Goal: Task Accomplishment & Management: Use online tool/utility

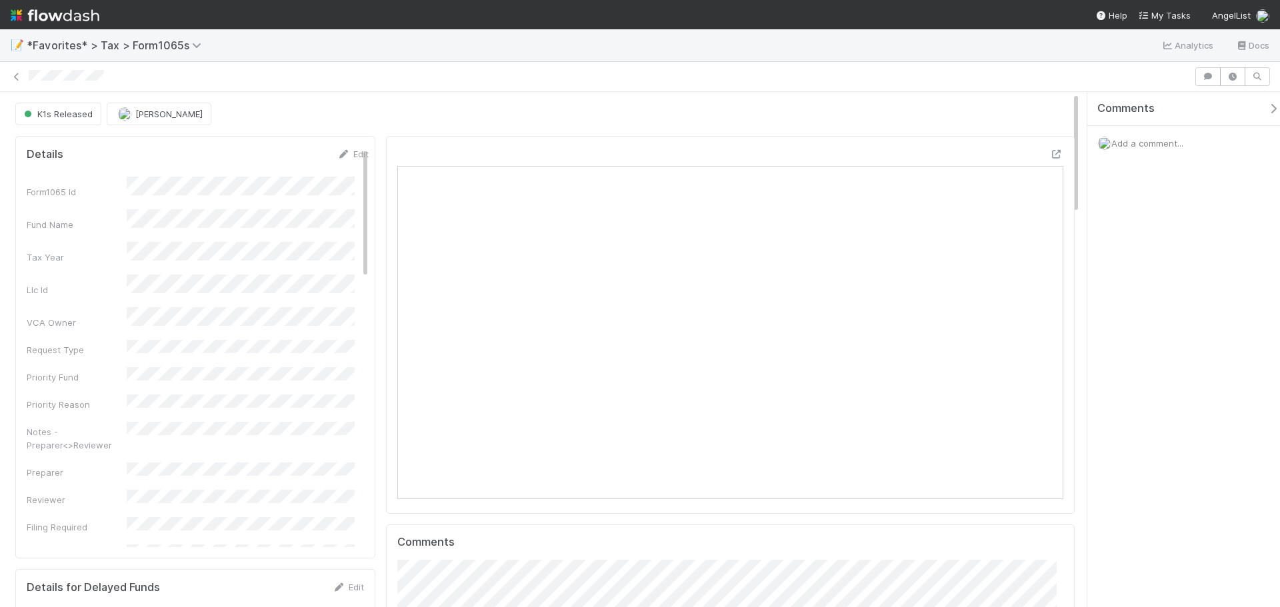
click at [1154, 144] on span "Add a comment..." at bounding box center [1147, 143] width 72 height 11
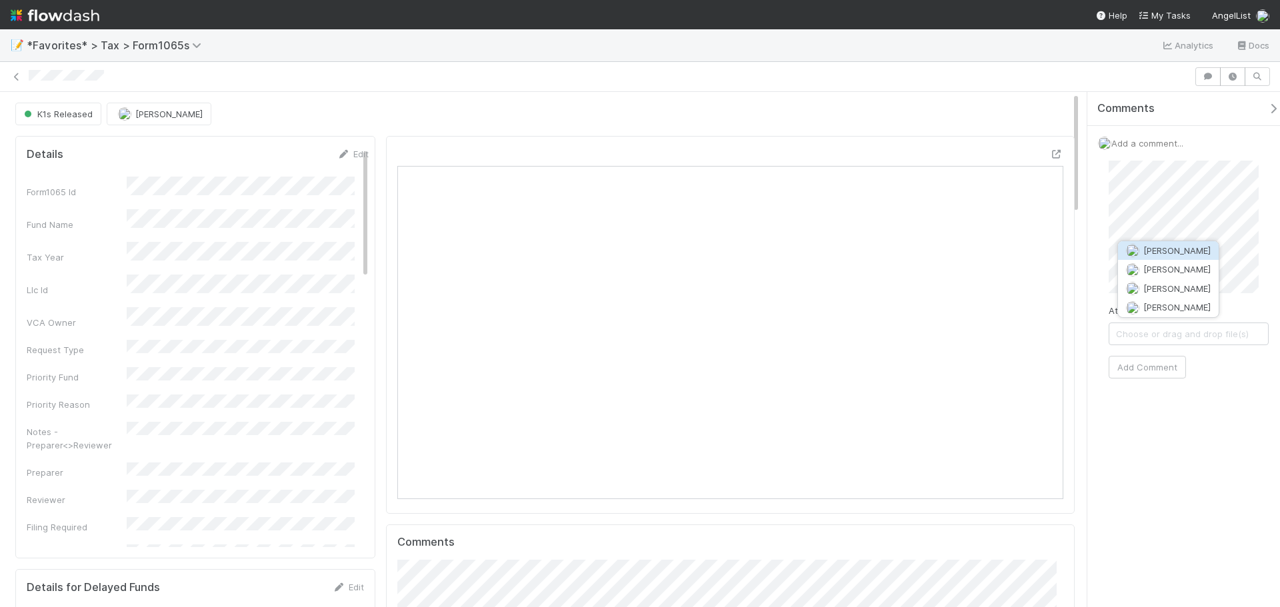
click at [1161, 256] on button "[PERSON_NAME]" at bounding box center [1168, 250] width 101 height 19
click at [1083, 233] on div "Comments Add a comment... Attach files: Choose or drag and drop file(s) Add Com…" at bounding box center [1180, 349] width 200 height 515
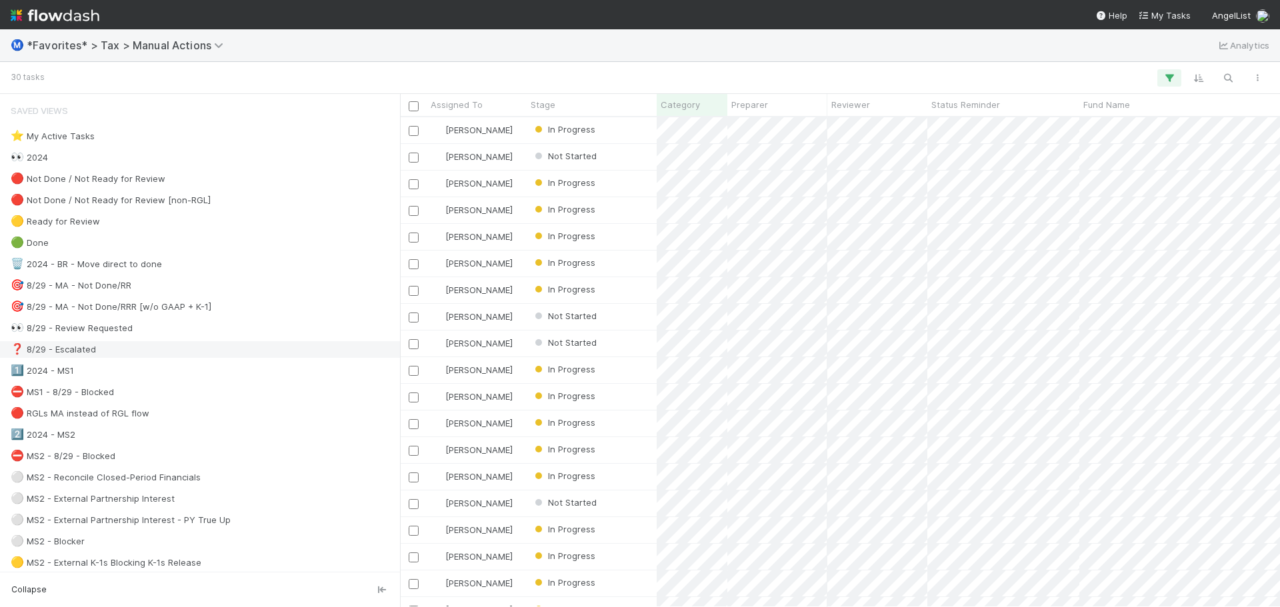
scroll to position [480, 870]
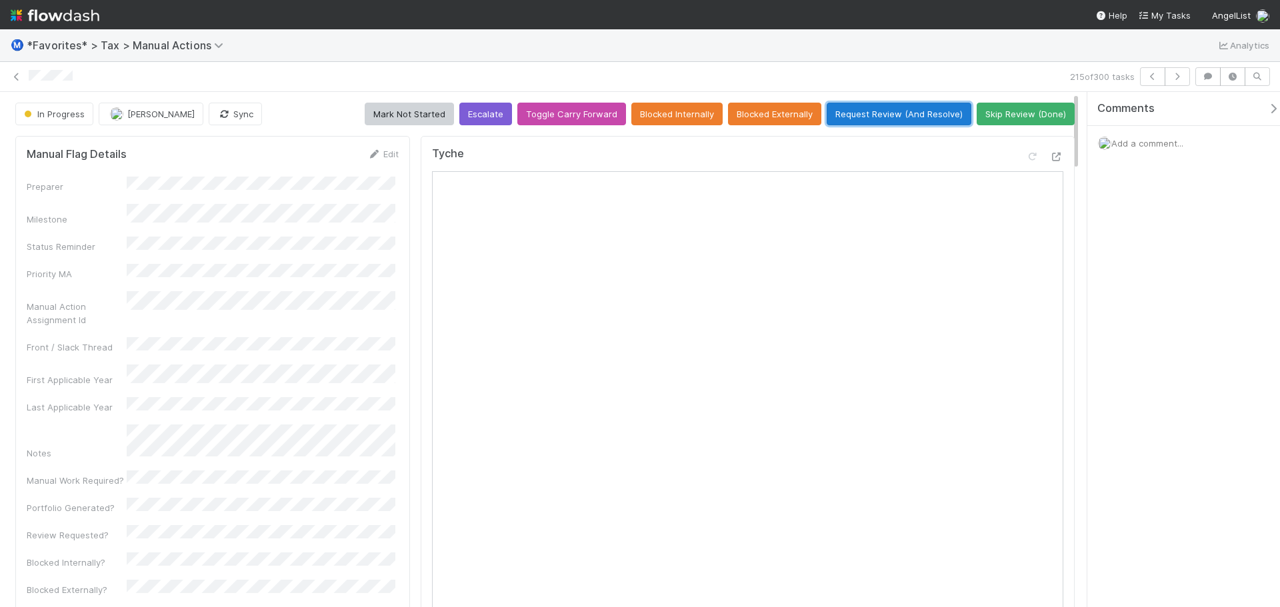
click at [907, 114] on button "Request Review (And Resolve)" at bounding box center [899, 114] width 145 height 23
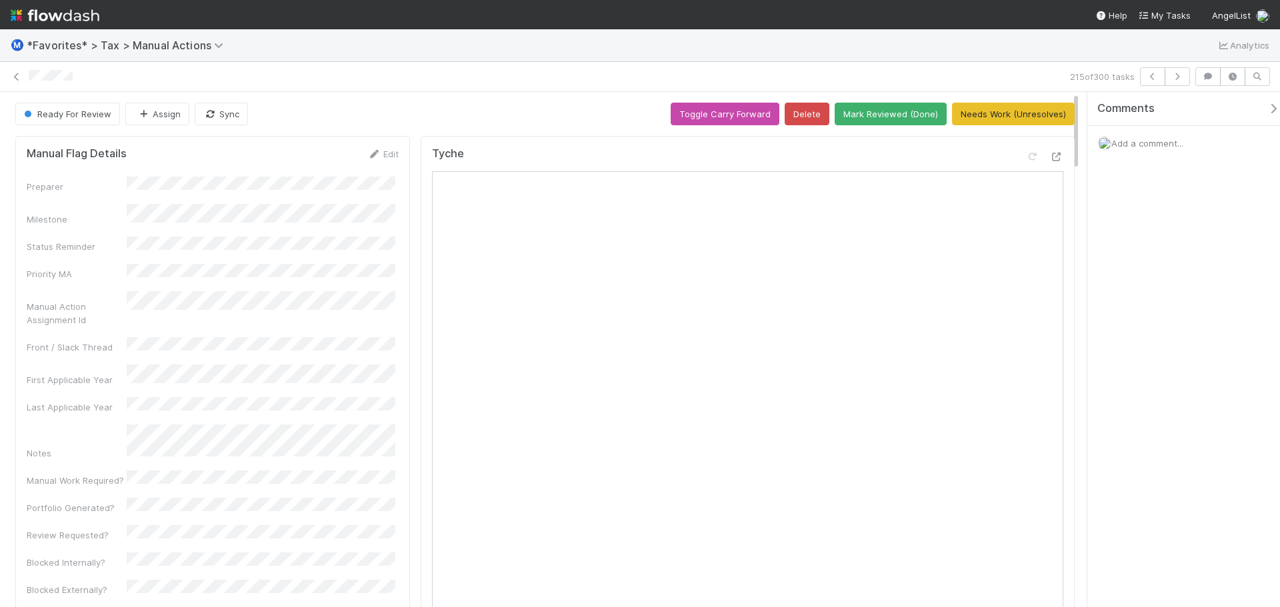
click at [14, 83] on div "215 of 300 tasks" at bounding box center [640, 76] width 1280 height 19
click at [15, 83] on div "215 of 300 tasks" at bounding box center [640, 76] width 1280 height 19
click at [18, 78] on icon at bounding box center [16, 77] width 13 height 9
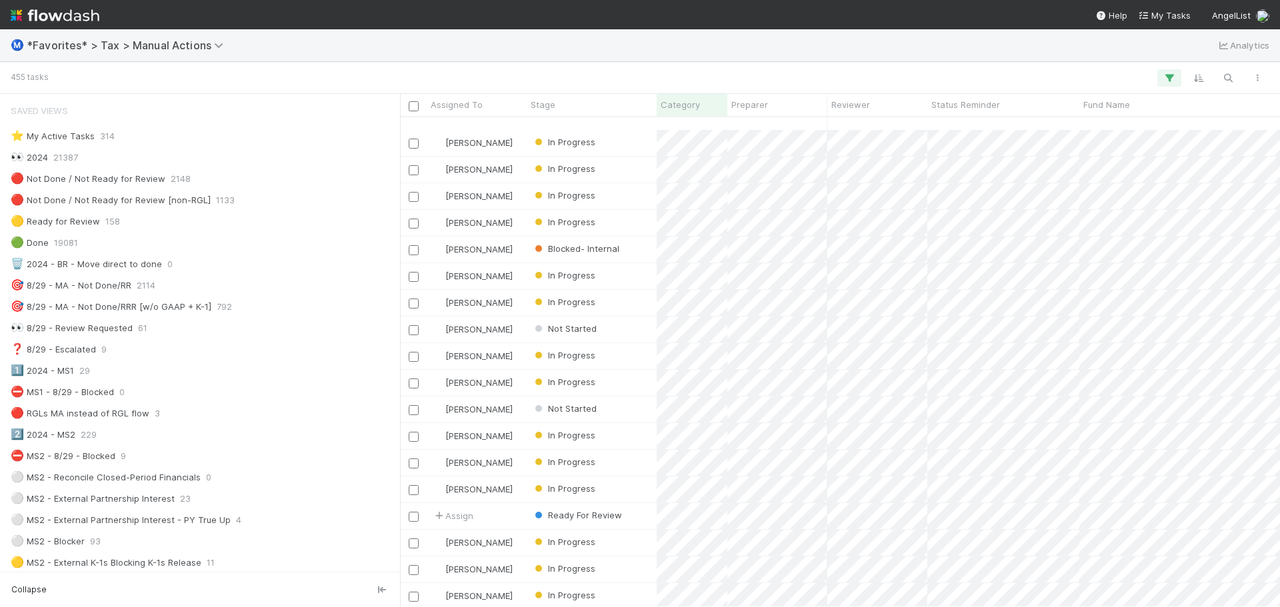
scroll to position [5387, 0]
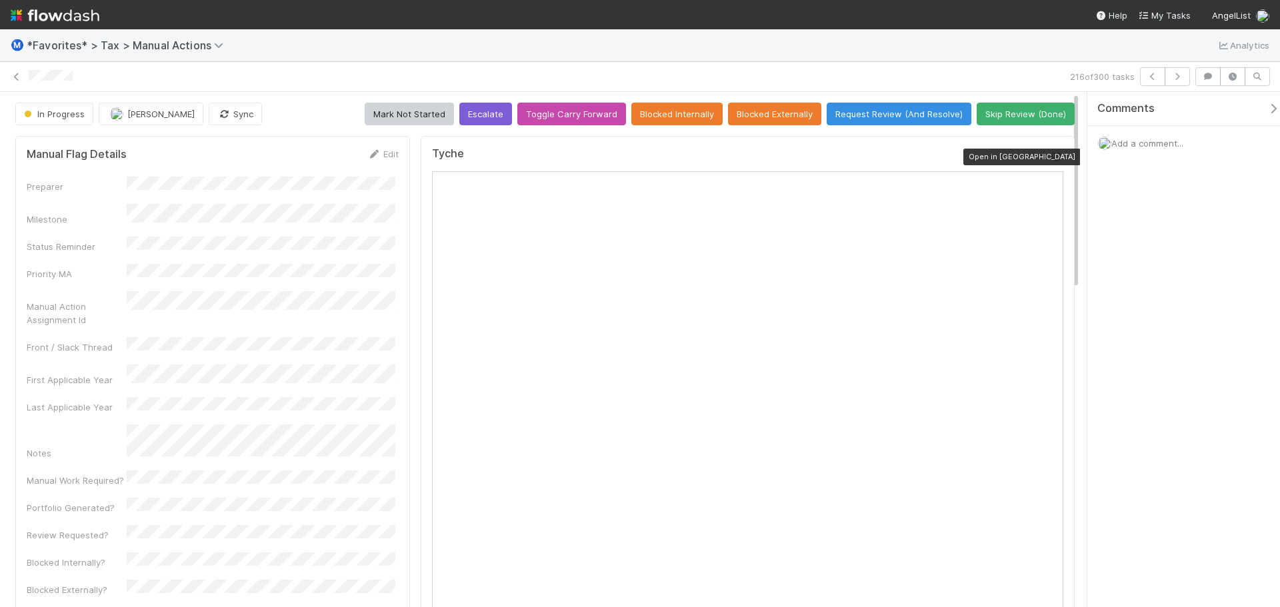
click at [1050, 162] on div at bounding box center [1056, 156] width 13 height 13
click at [18, 79] on icon at bounding box center [16, 77] width 13 height 9
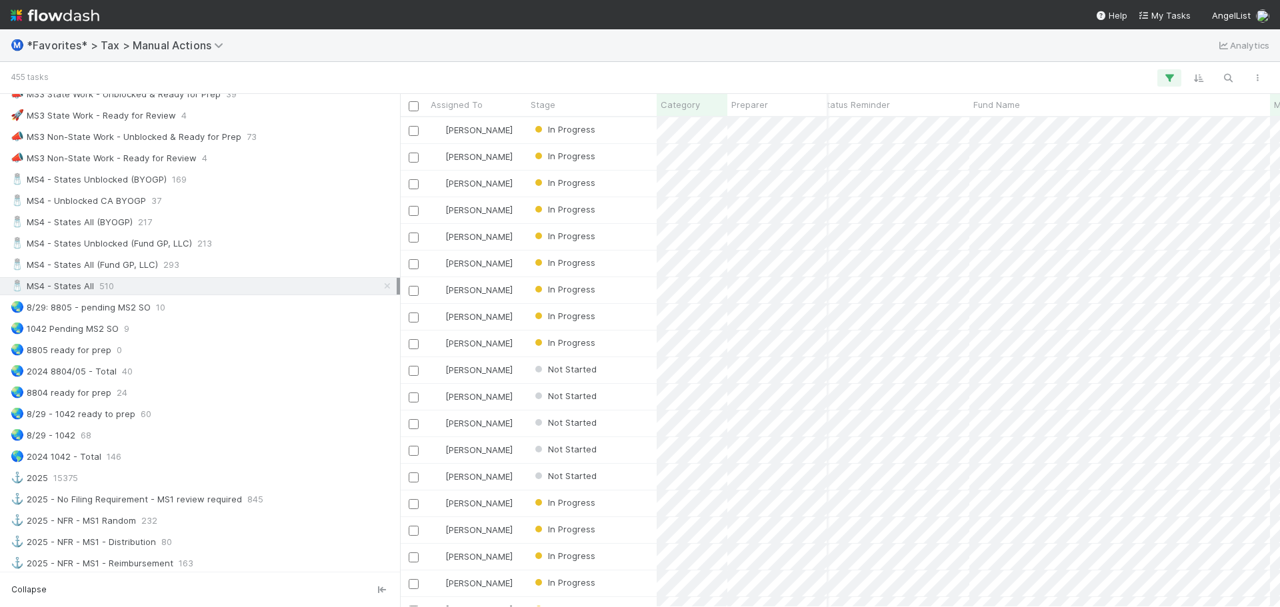
scroll to position [867, 0]
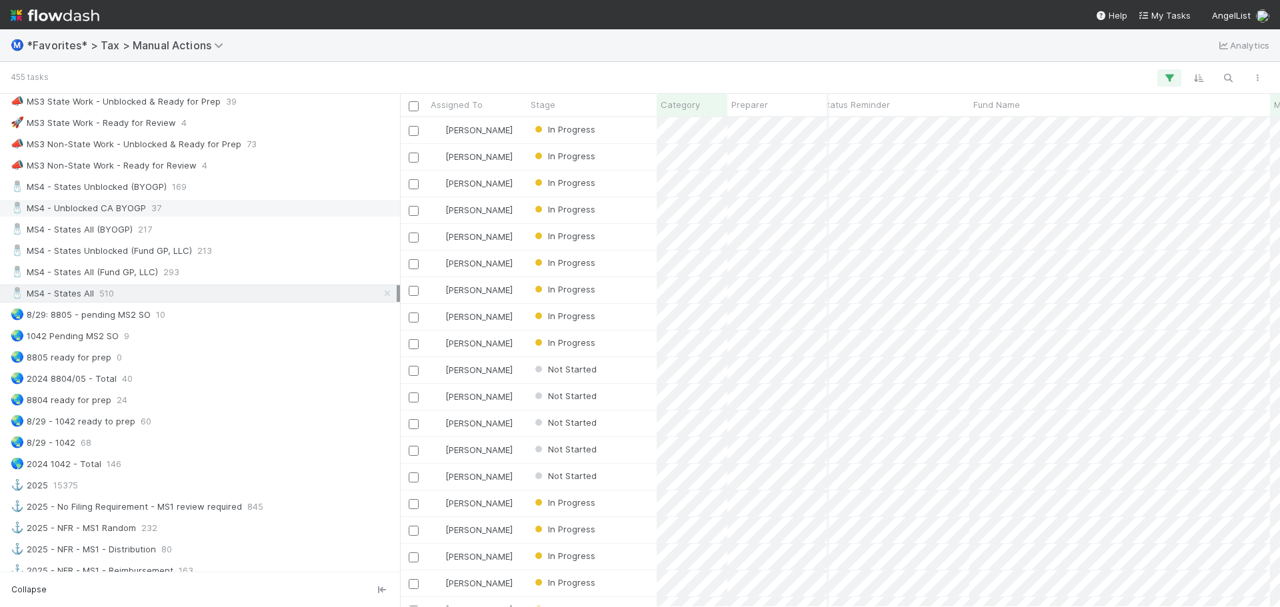
click at [255, 209] on div "🧂 MS4 - Unblocked CA BYOGP 37" at bounding box center [204, 208] width 386 height 17
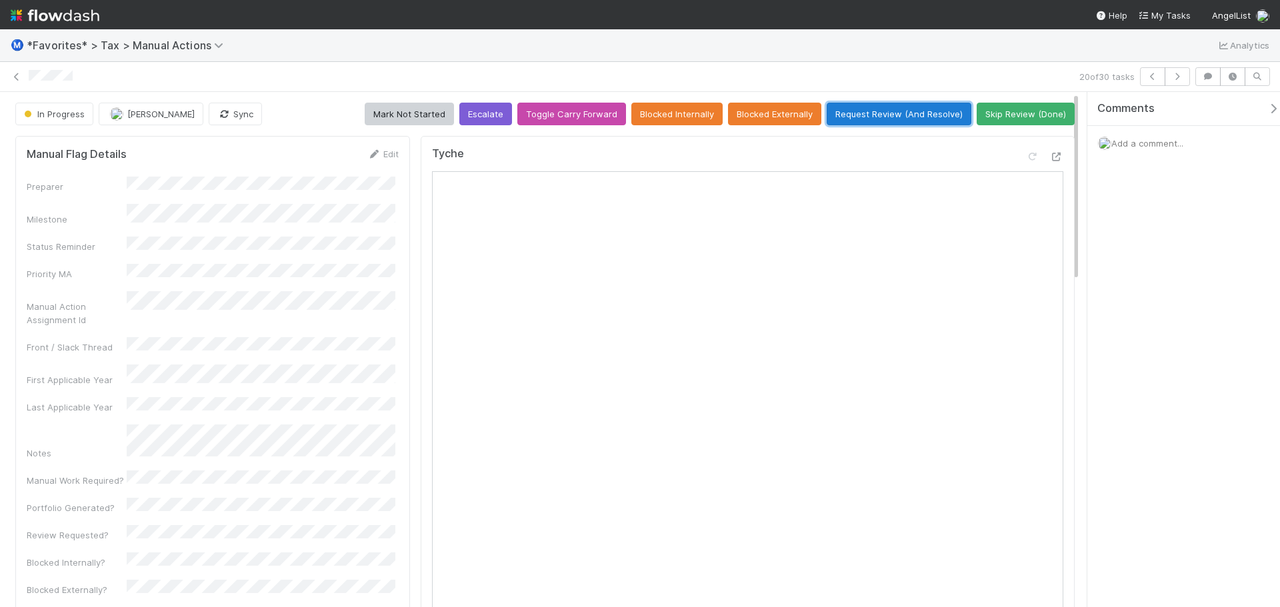
click at [866, 117] on button "Request Review (And Resolve)" at bounding box center [899, 114] width 145 height 23
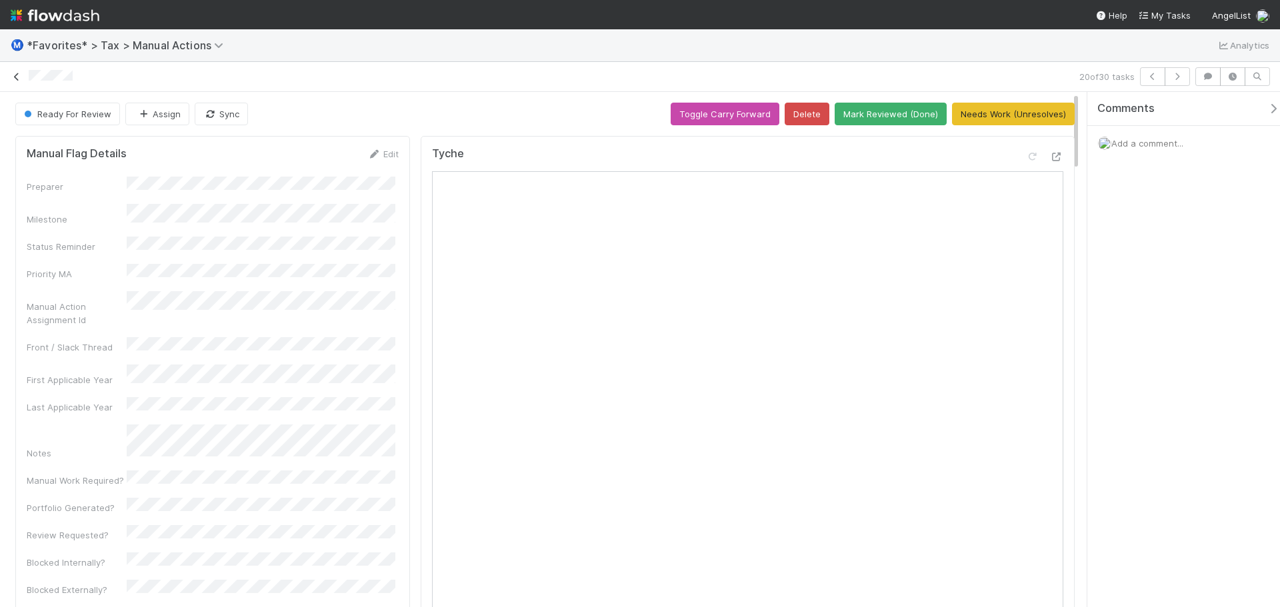
click at [16, 75] on icon at bounding box center [16, 77] width 13 height 9
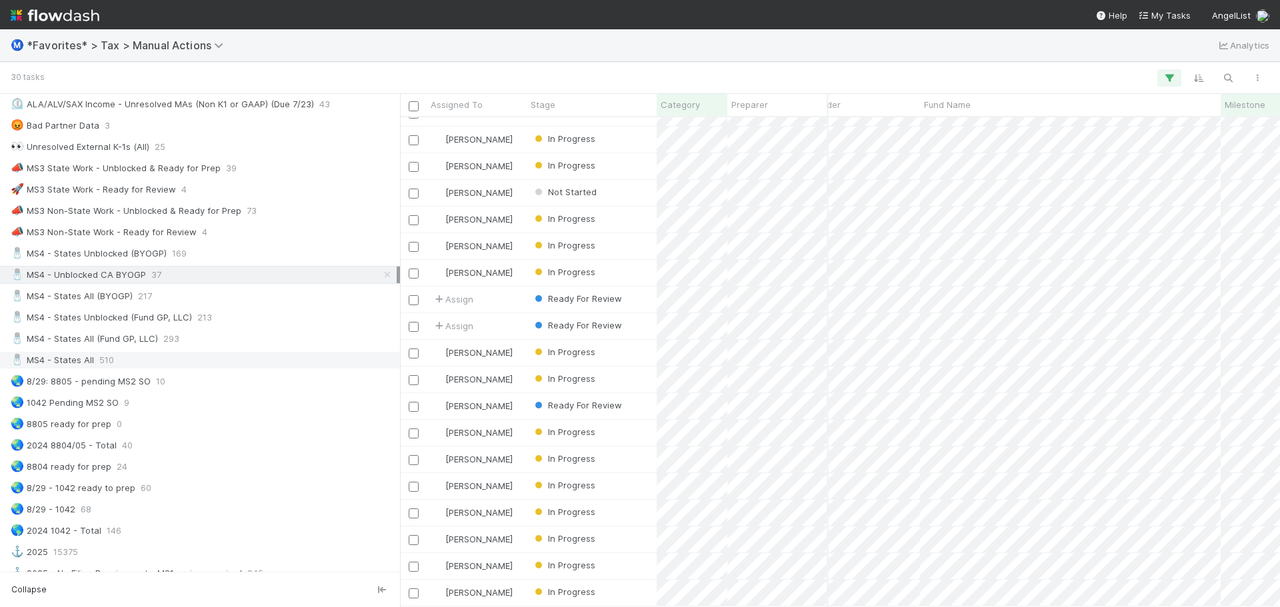
click at [146, 358] on div "🧂 MS4 - States All 510" at bounding box center [204, 360] width 386 height 17
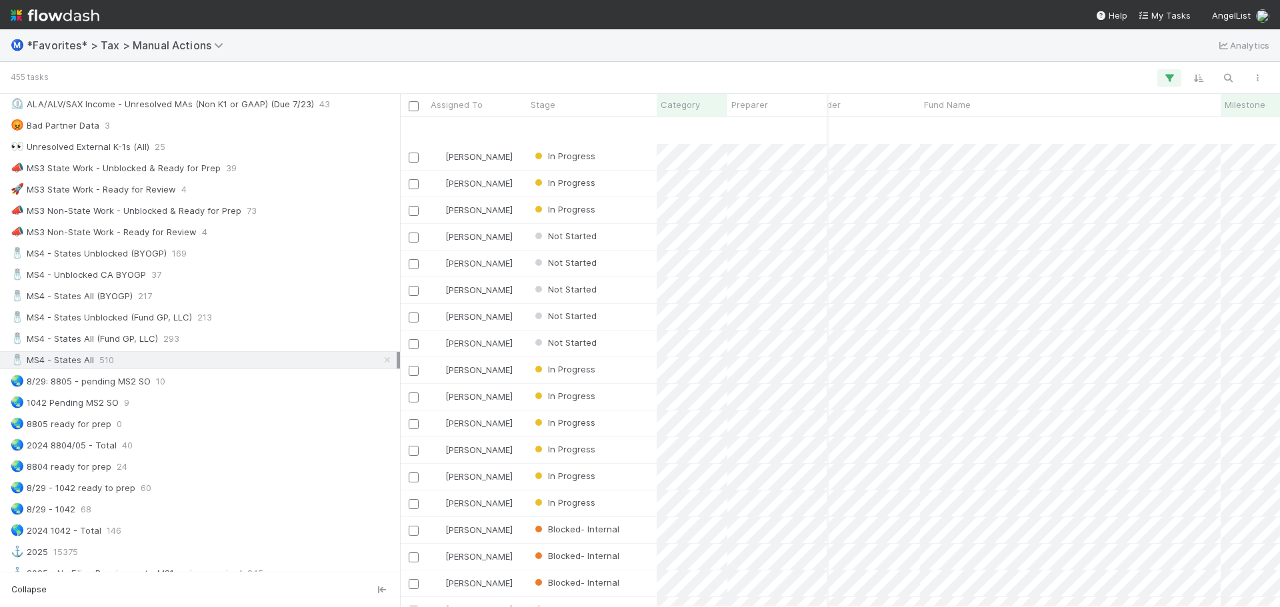
scroll to position [867, 159]
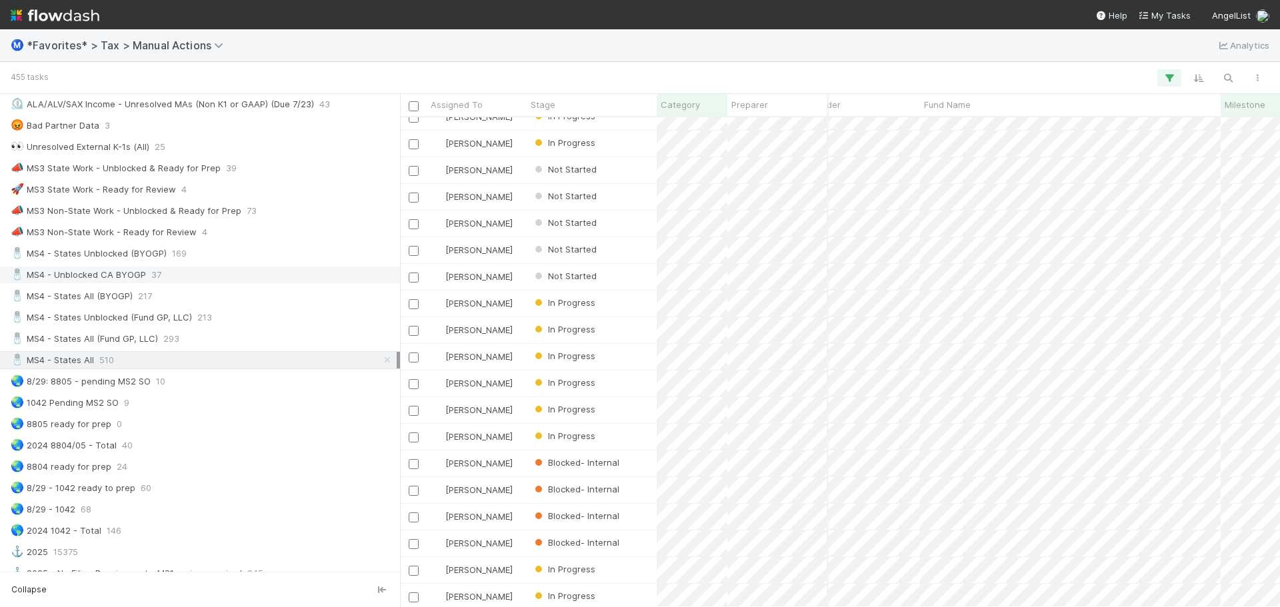
click at [214, 276] on div "🧂 MS4 - Unblocked CA BYOGP 37" at bounding box center [204, 275] width 386 height 17
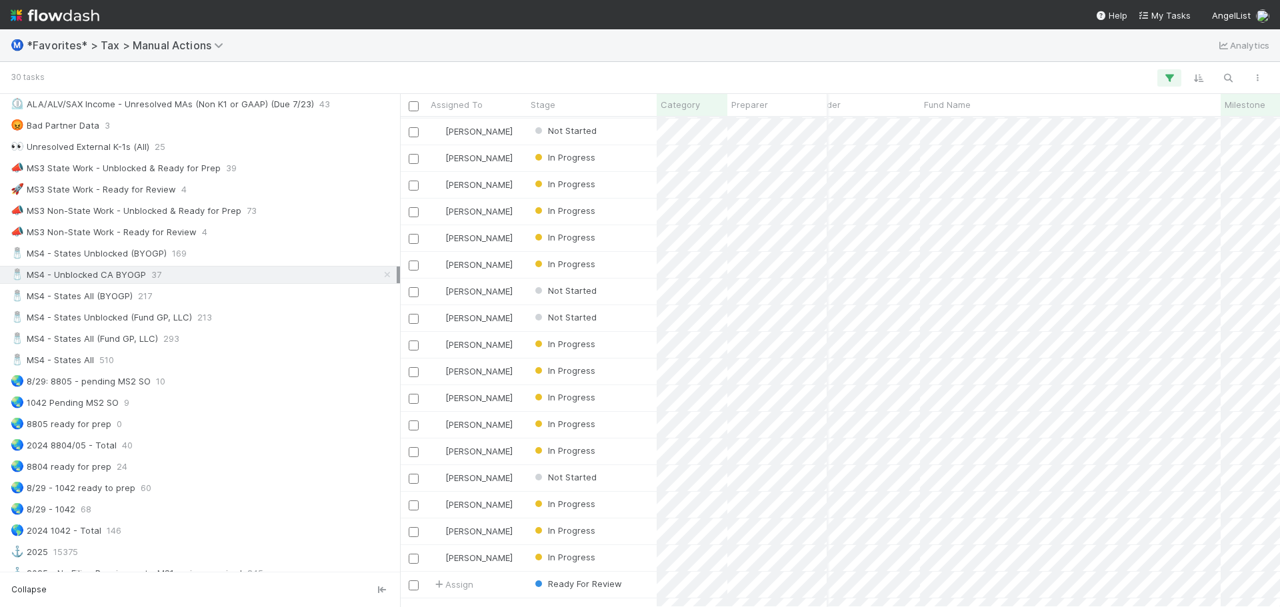
scroll to position [0, 159]
click at [197, 297] on div "🧂 MS4 - States All (BYOGP) 217" at bounding box center [204, 296] width 386 height 17
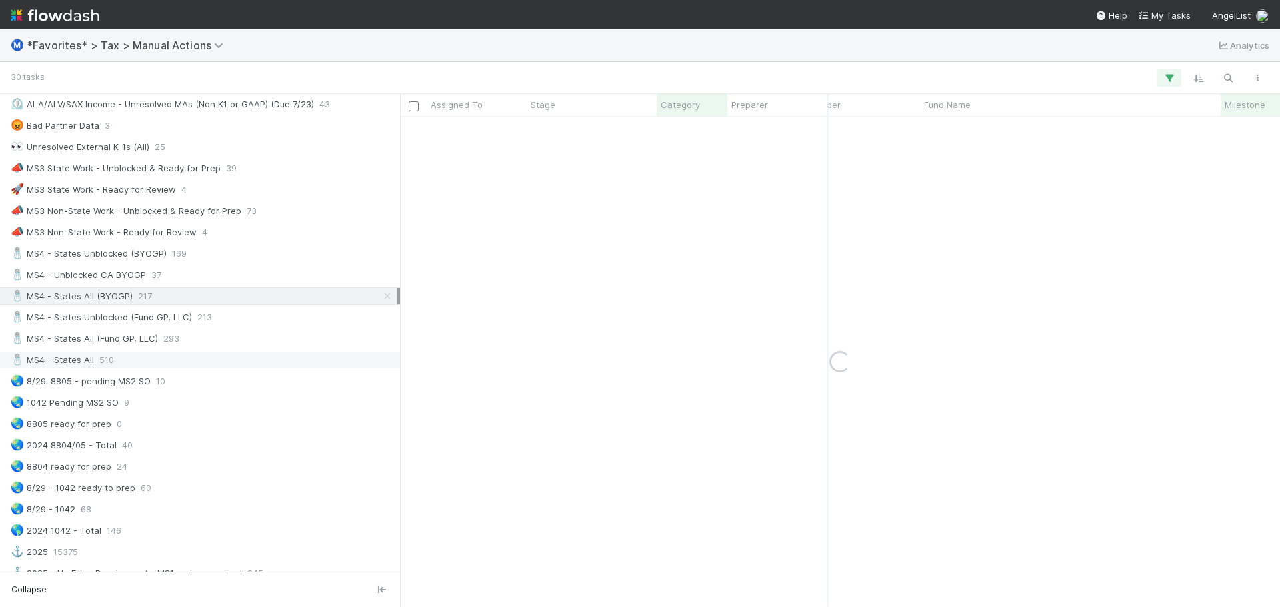
click at [161, 354] on div "🧂 MS4 - States All 510" at bounding box center [204, 360] width 386 height 17
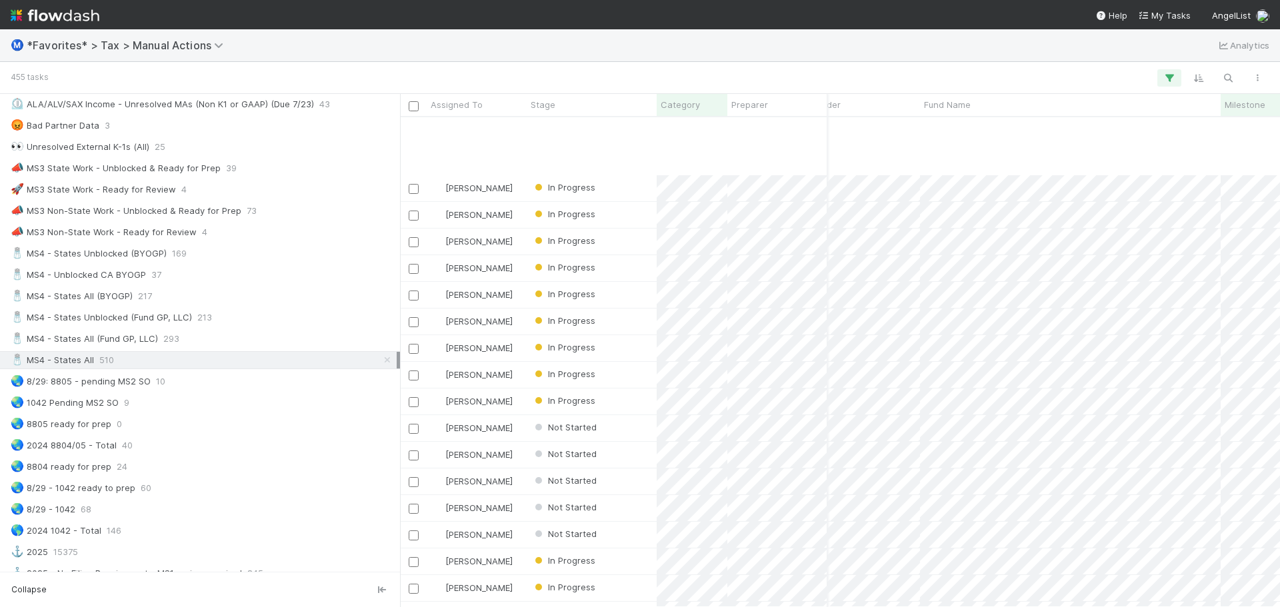
scroll to position [733, 159]
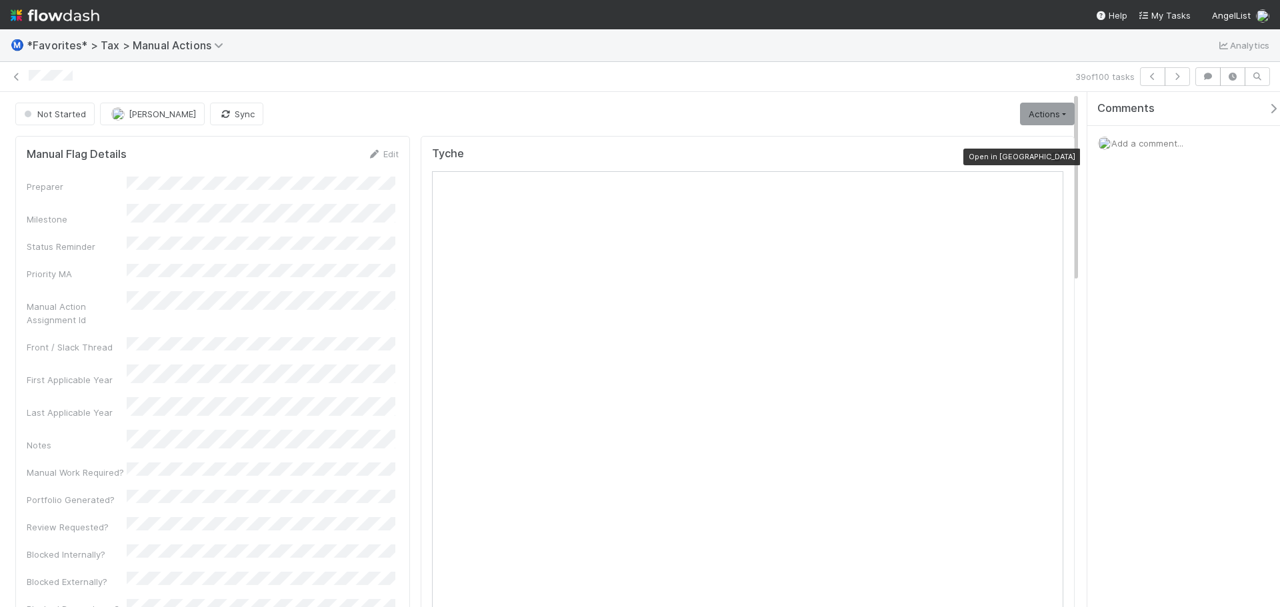
click at [1052, 159] on icon at bounding box center [1056, 157] width 13 height 9
click at [21, 81] on link at bounding box center [16, 76] width 13 height 13
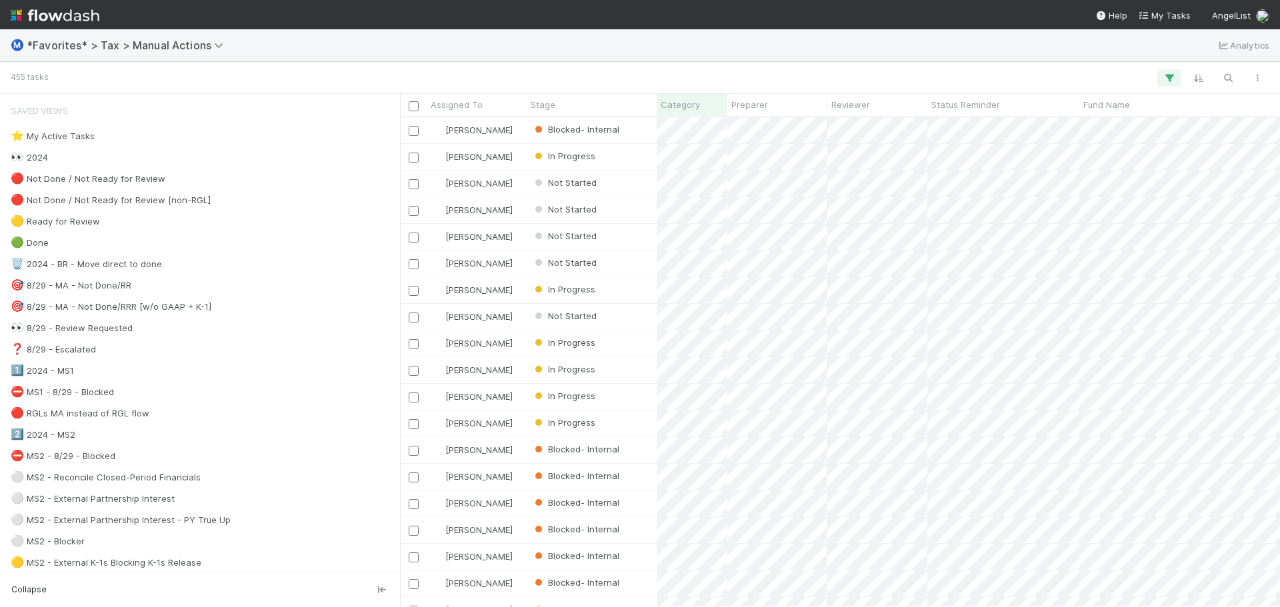
scroll to position [480, 870]
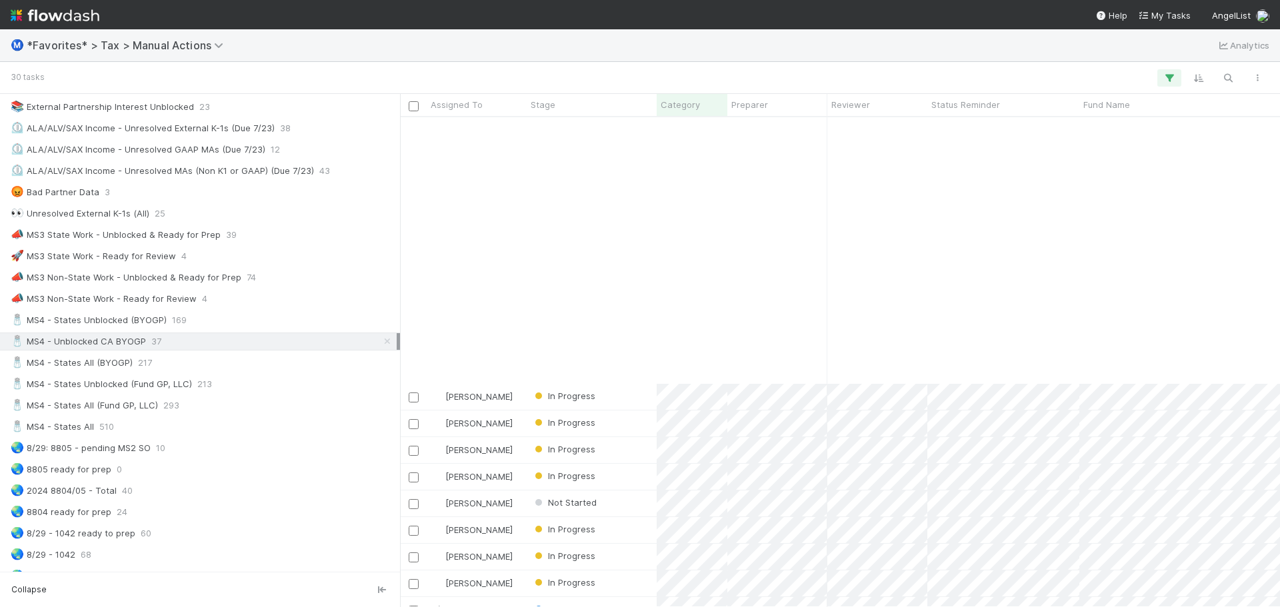
scroll to position [321, 0]
